Goal: Information Seeking & Learning: Learn about a topic

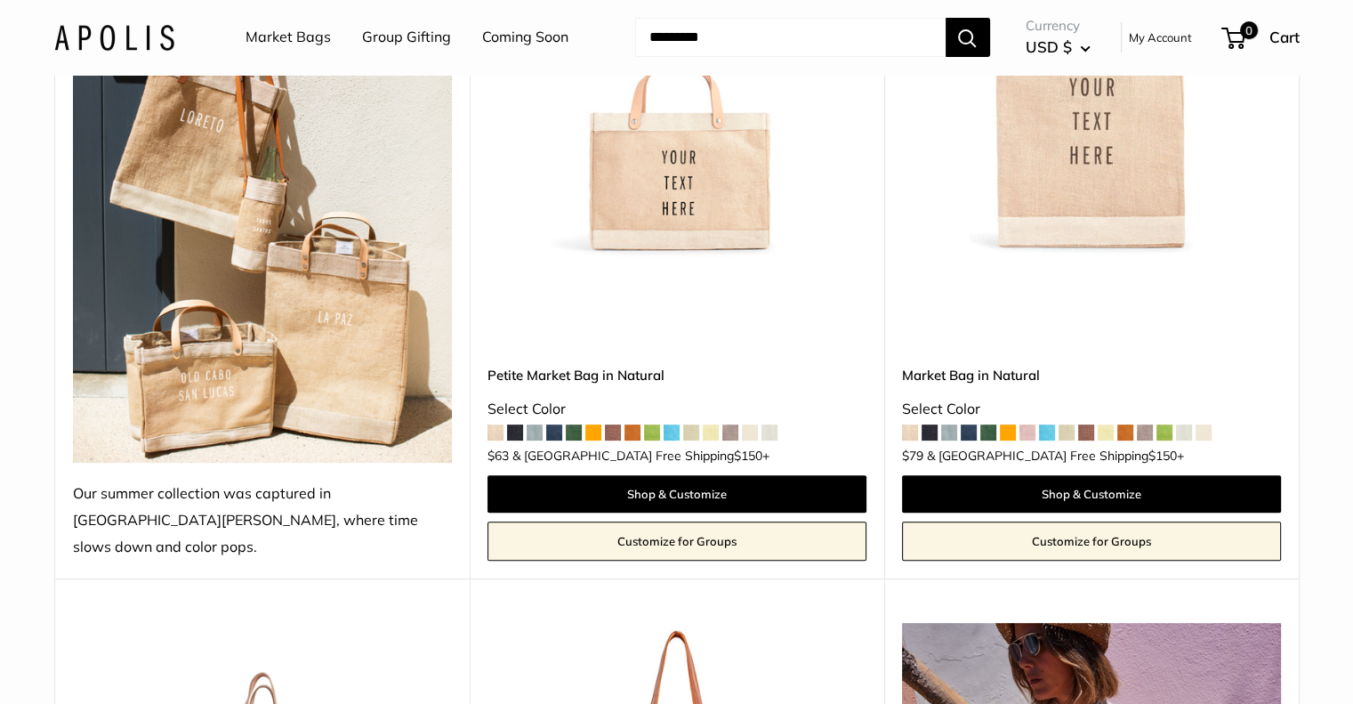
scroll to position [801, 0]
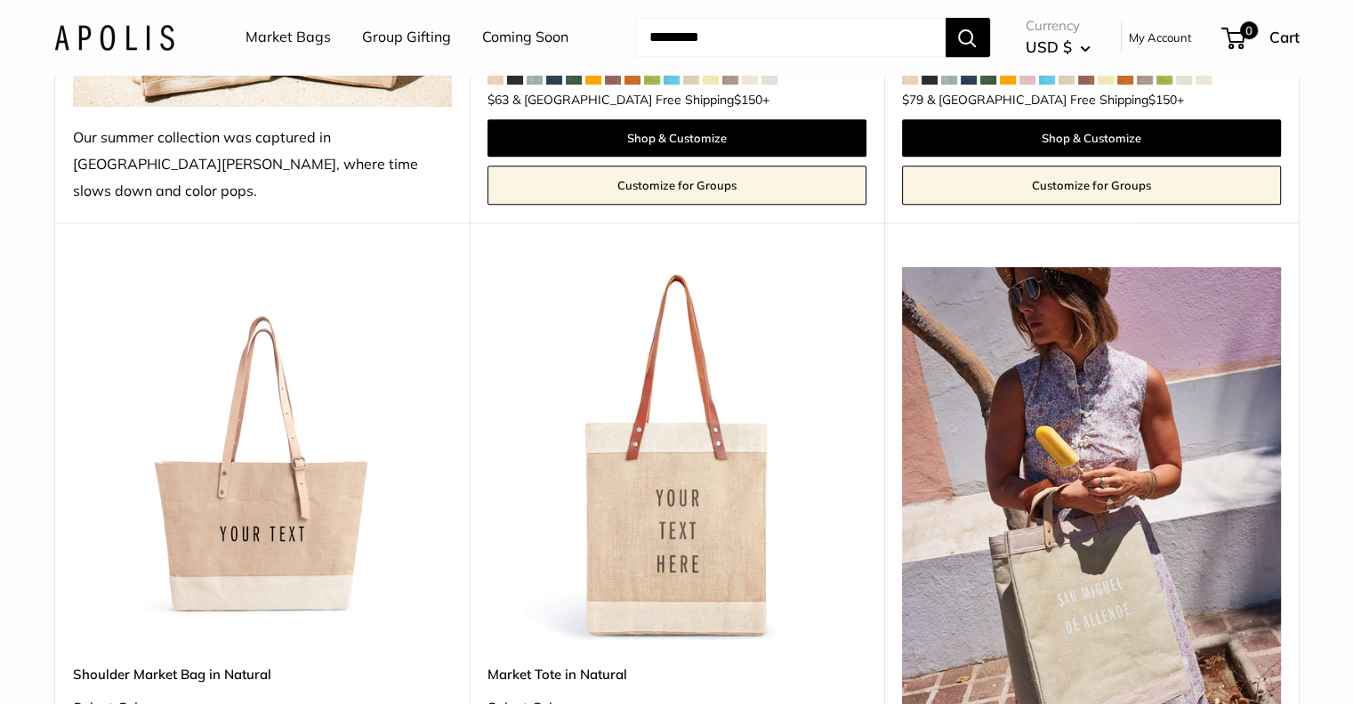
click at [0, 0] on img at bounding box center [0, 0] width 0 height 0
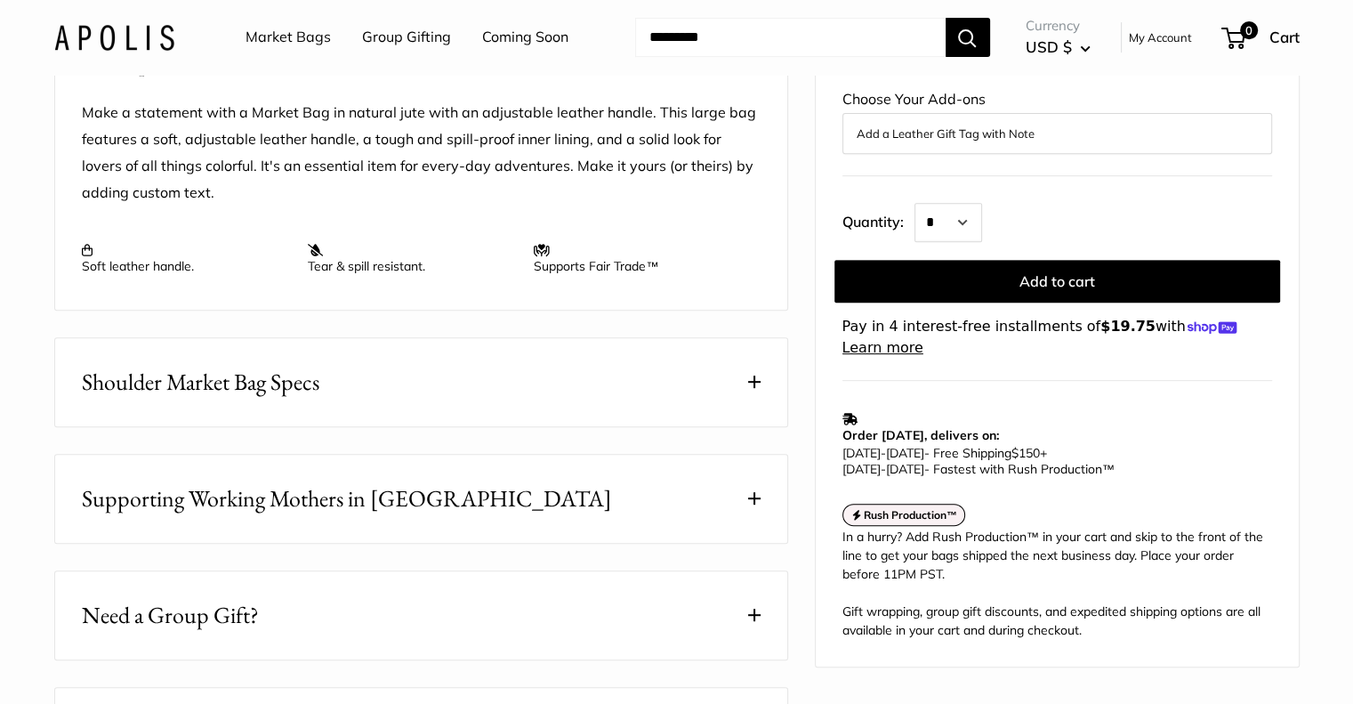
scroll to position [890, 0]
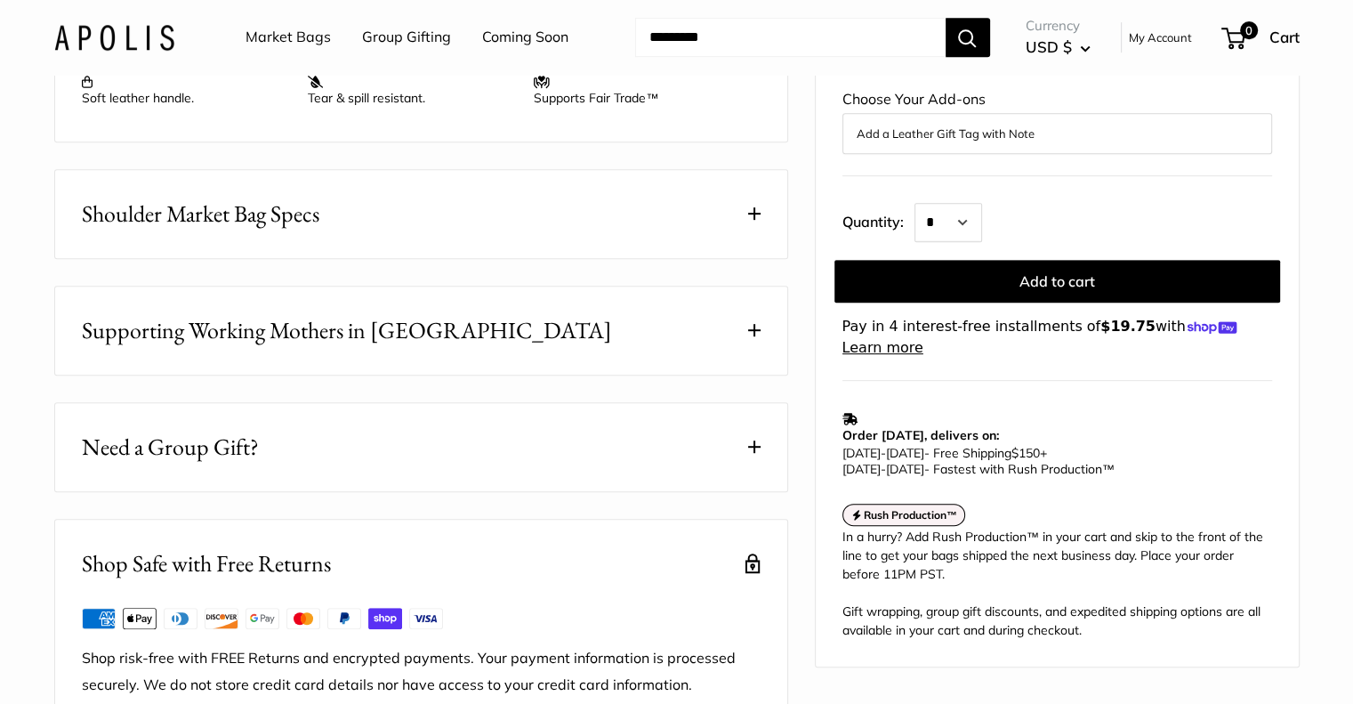
click at [301, 348] on span "Supporting Working Mothers in Bangladesh" at bounding box center [347, 330] width 530 height 35
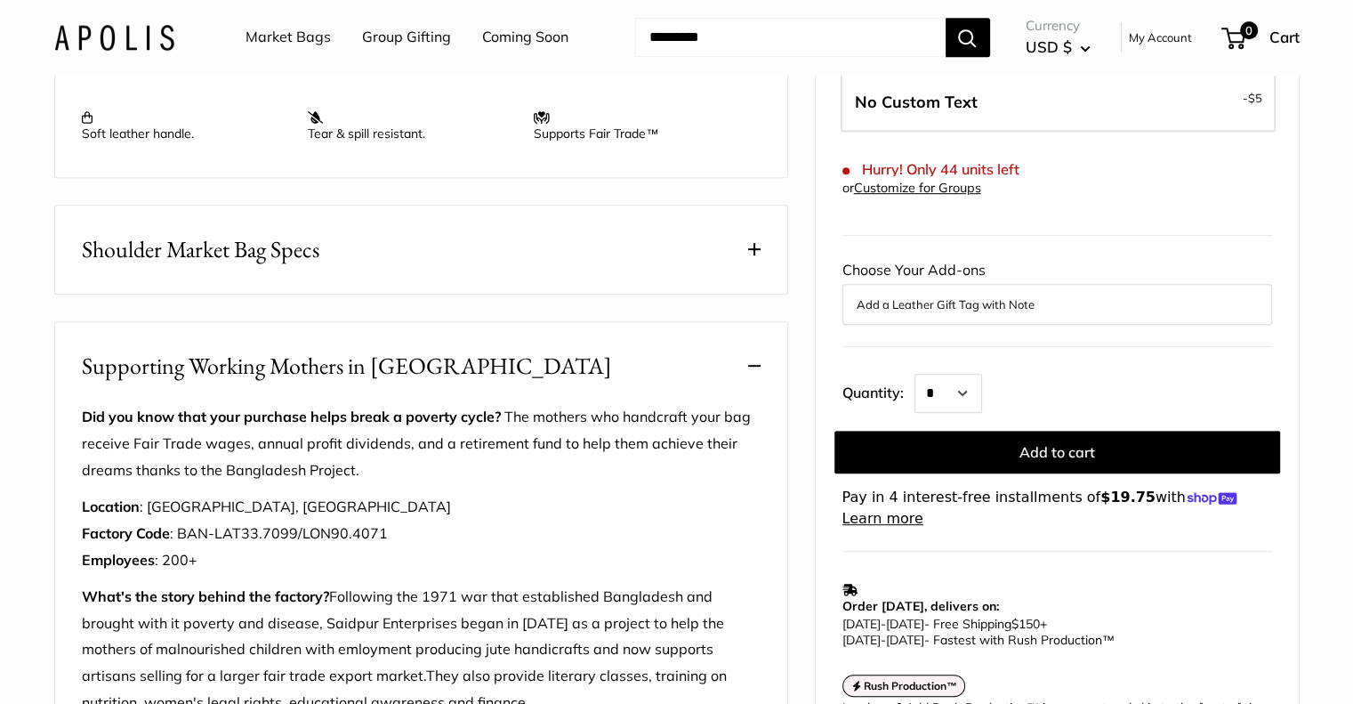
scroll to position [801, 0]
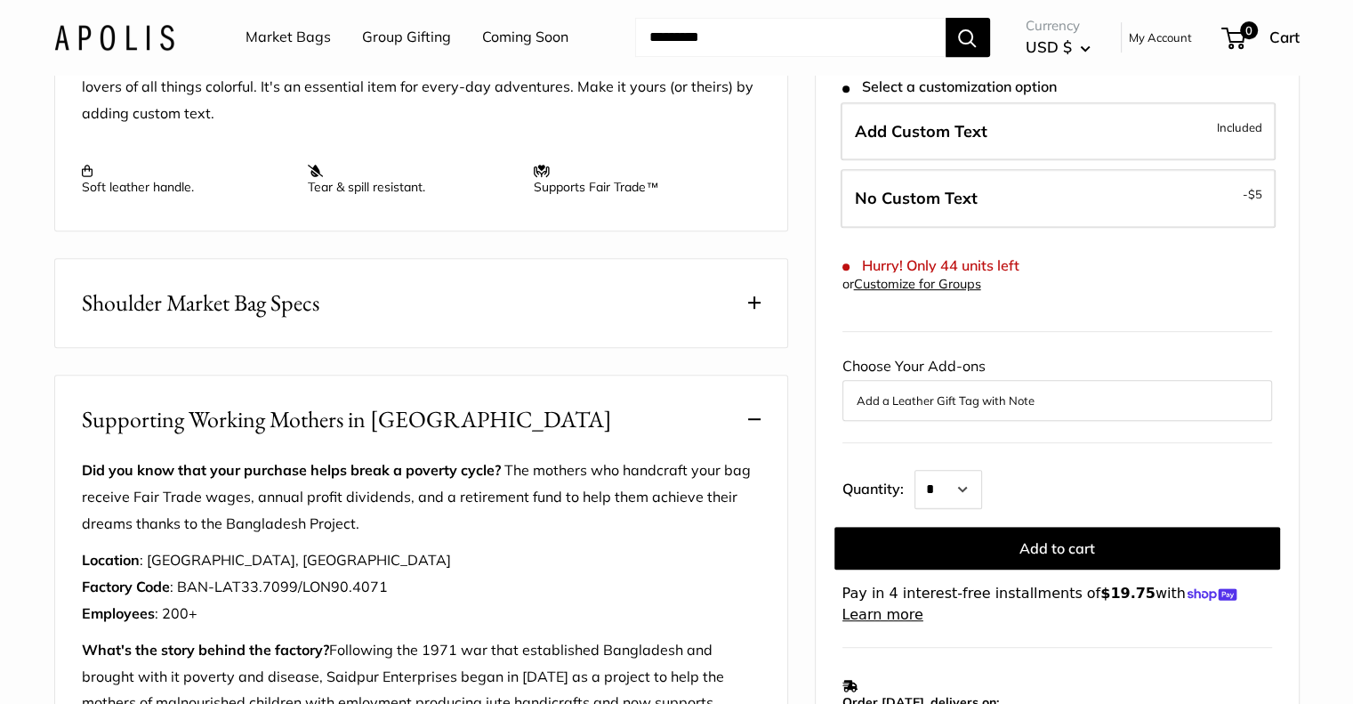
click at [613, 337] on button "Shoulder Market Bag Specs" at bounding box center [421, 303] width 732 height 88
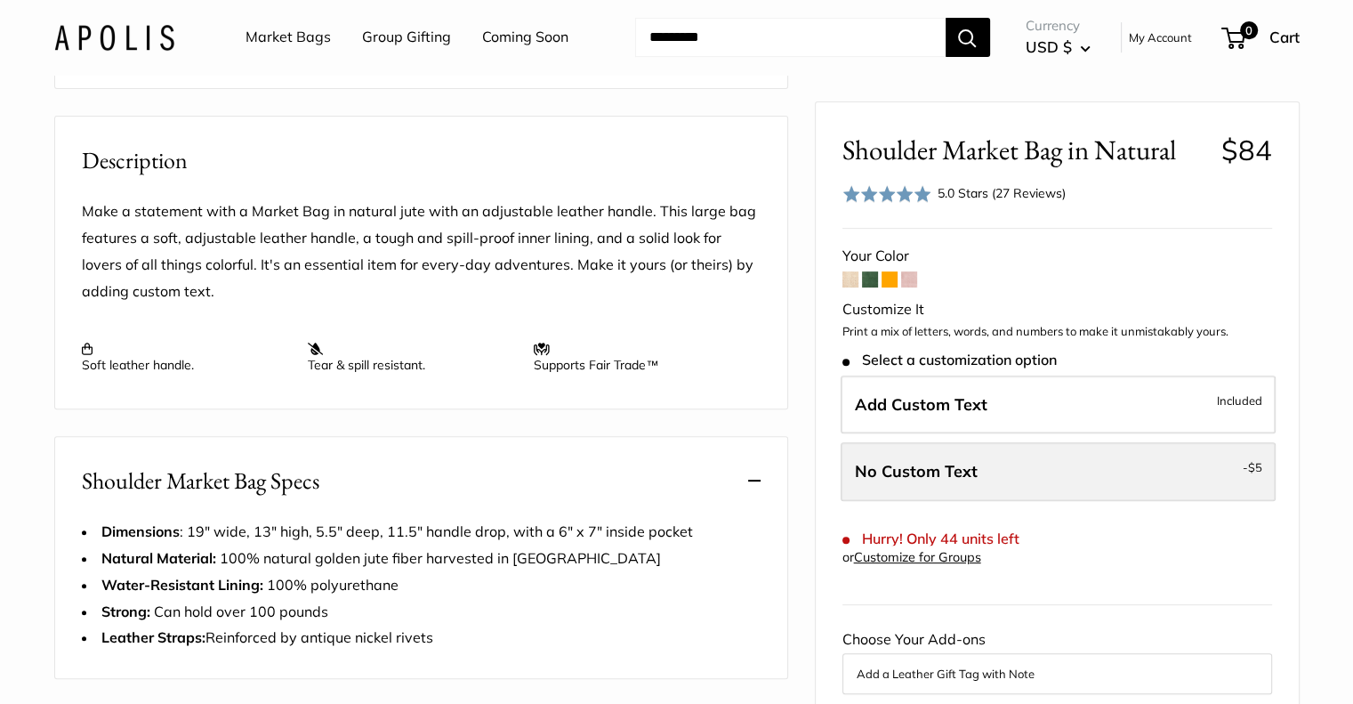
scroll to position [89, 0]
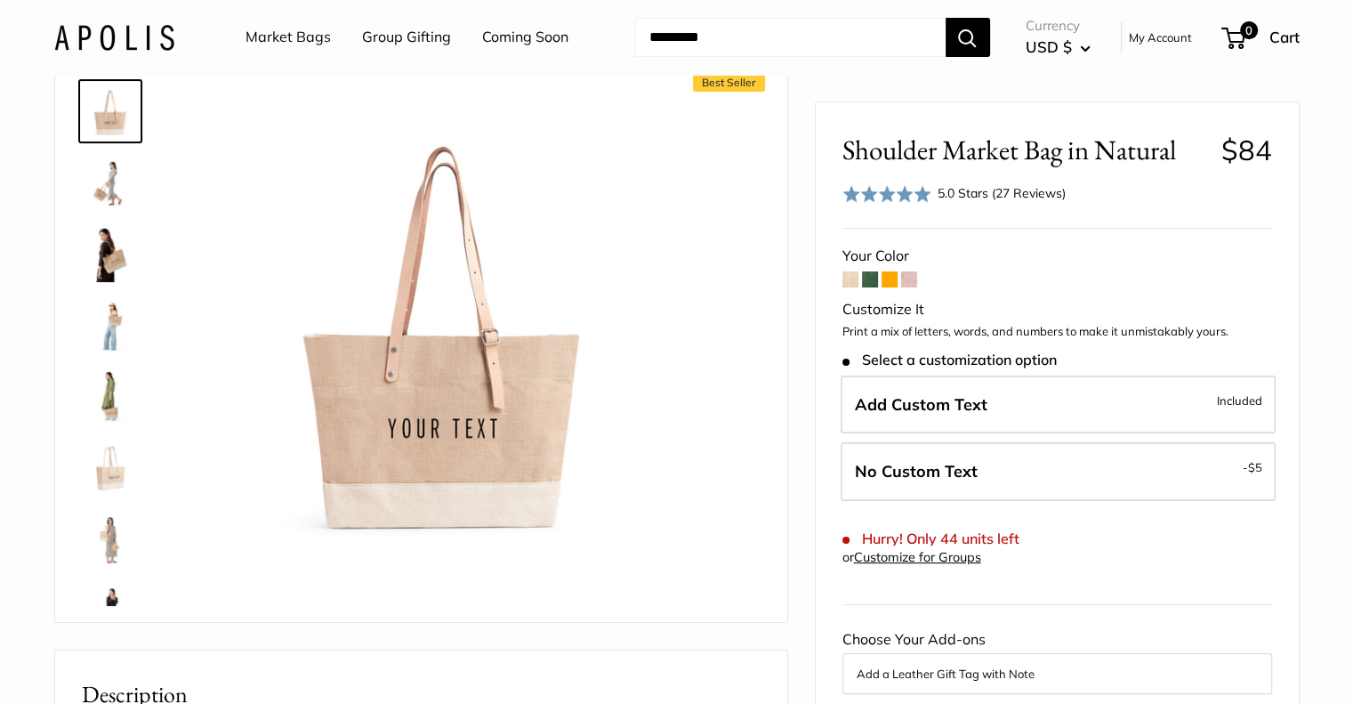
click at [152, 36] on img at bounding box center [114, 37] width 120 height 26
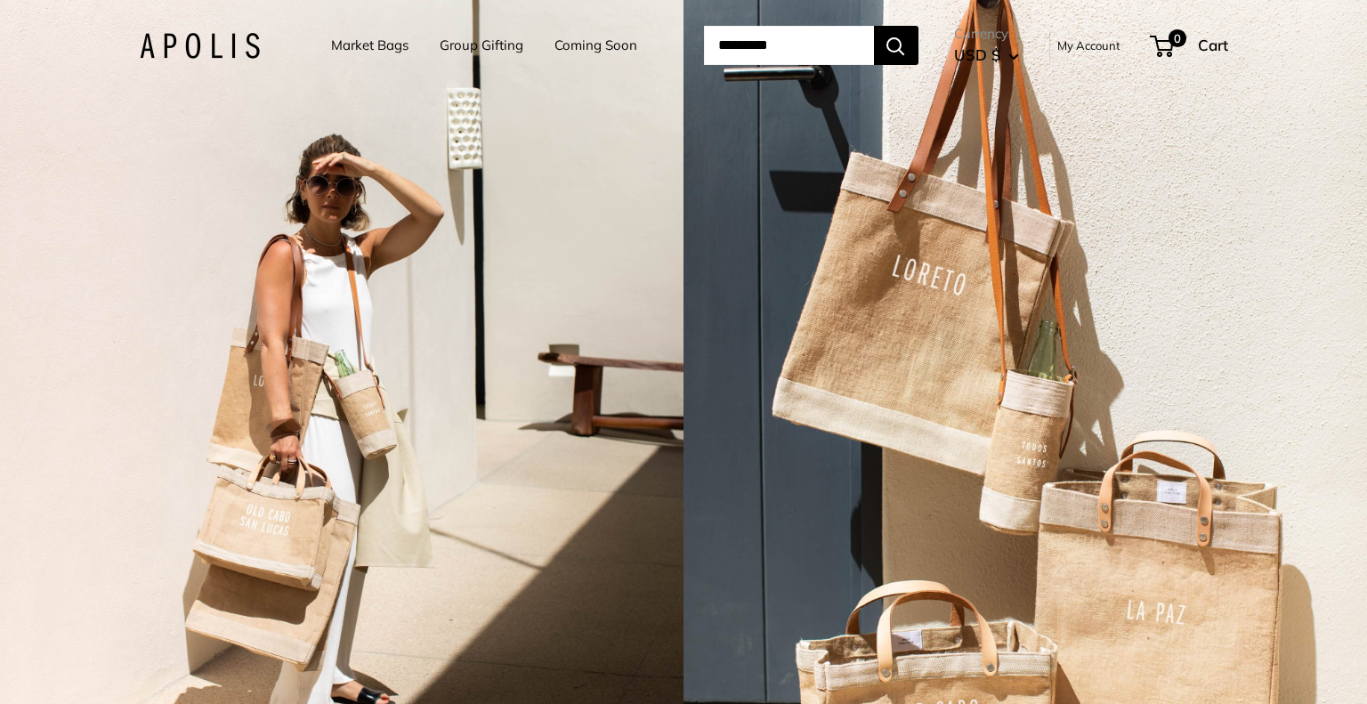
click at [370, 43] on link "Market Bags" at bounding box center [369, 45] width 77 height 25
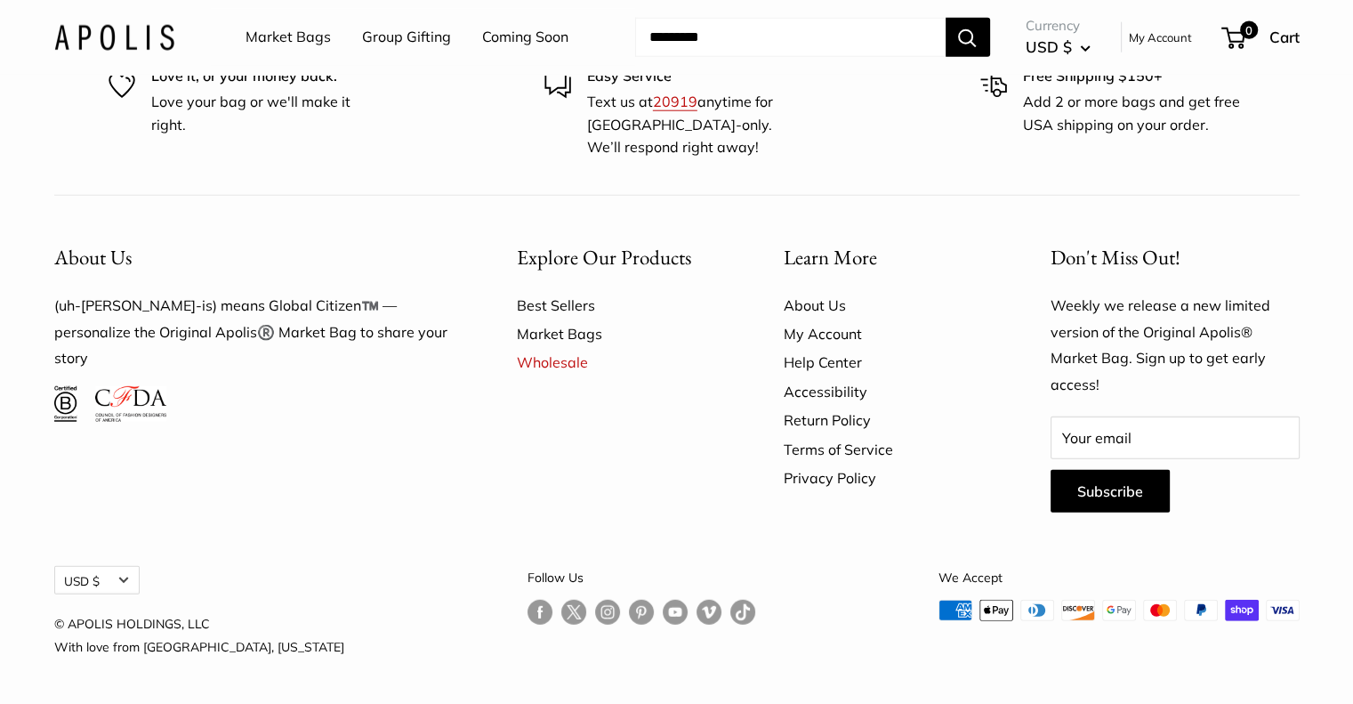
scroll to position [5072, 0]
click at [828, 319] on link "About Us" at bounding box center [886, 305] width 205 height 28
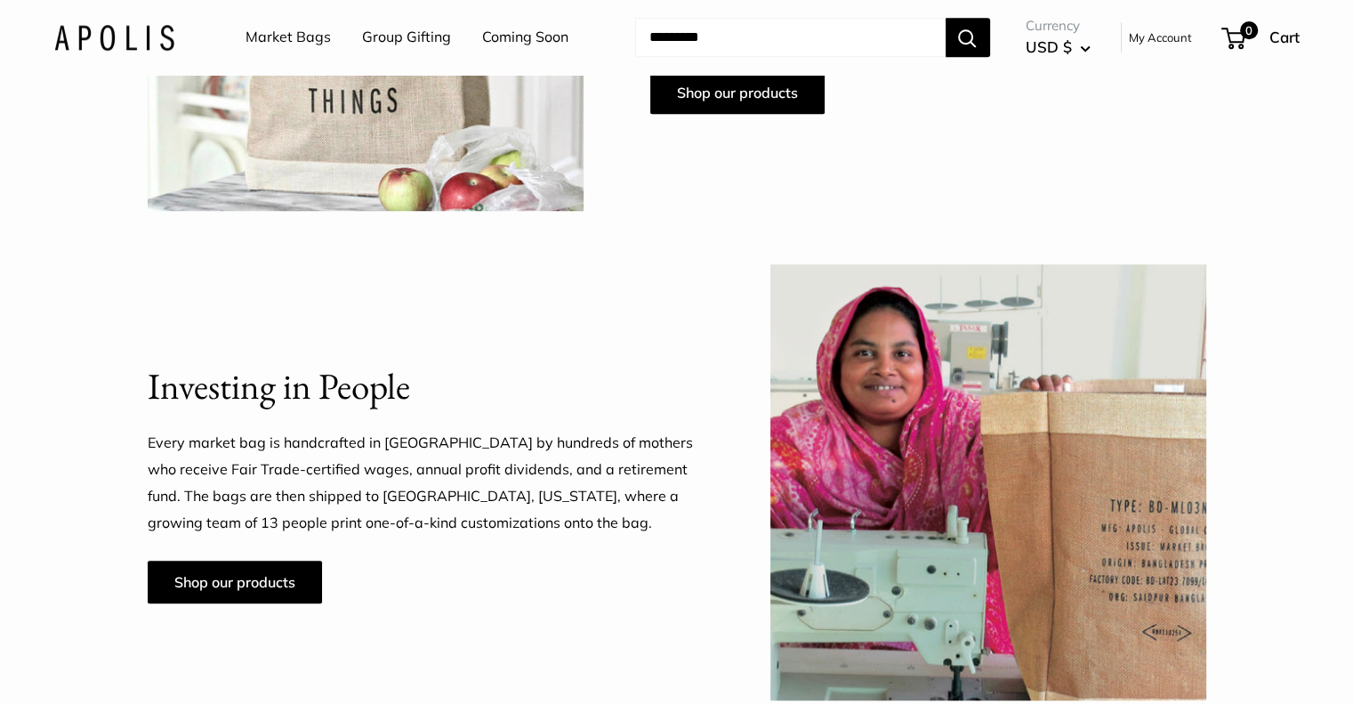
scroll to position [1157, 0]
